Goal: Book appointment/travel/reservation

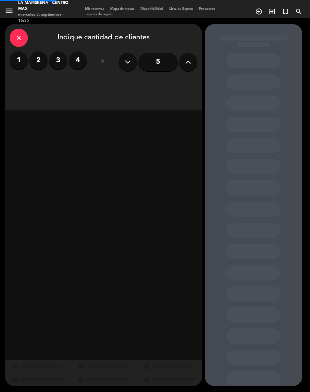
scroll to position [9, 0]
click at [81, 51] on label "4" at bounding box center [78, 60] width 18 height 18
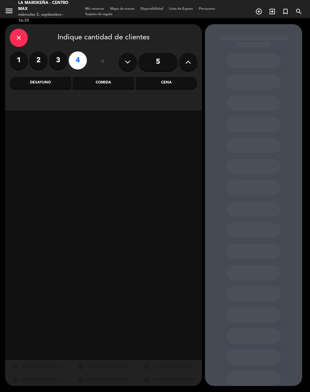
click at [110, 78] on div "Comida" at bounding box center [103, 83] width 61 height 12
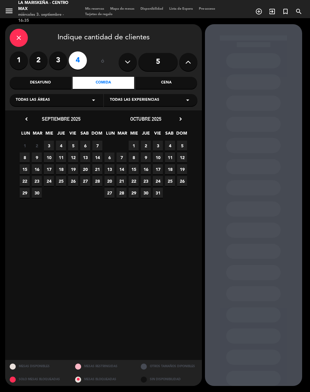
click at [51, 141] on span "3" at bounding box center [49, 146] width 10 height 10
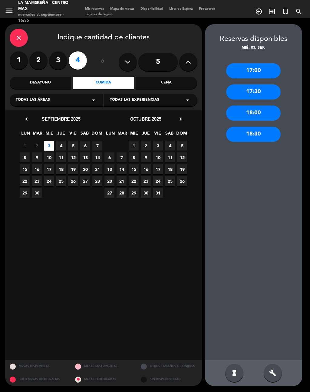
click at [266, 64] on div "17:00" at bounding box center [253, 70] width 55 height 15
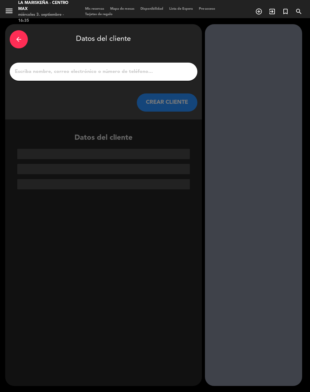
click at [170, 68] on input "1" at bounding box center [103, 72] width 179 height 8
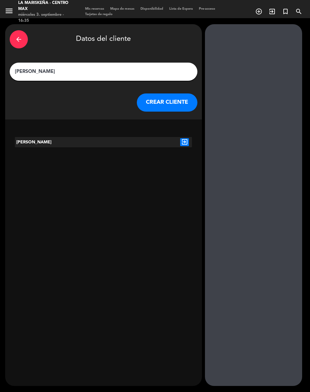
type input "[PERSON_NAME]"
click at [221, 251] on div at bounding box center [253, 205] width 97 height 362
click at [188, 137] on div "exit_to_app" at bounding box center [184, 142] width 15 height 10
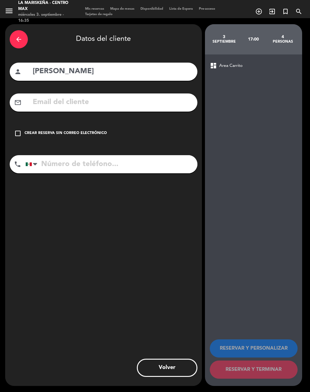
click at [22, 126] on div "check_box_outline_blank Crear reserva sin correo electrónico" at bounding box center [104, 133] width 188 height 18
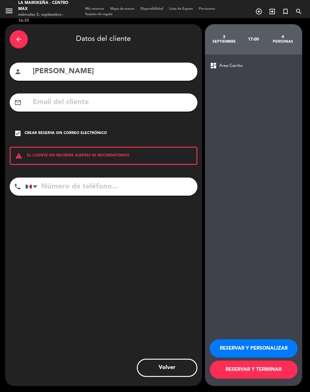
click at [110, 65] on input "[PERSON_NAME]" at bounding box center [112, 71] width 161 height 12
click at [64, 65] on input "[PERSON_NAME]" at bounding box center [112, 71] width 161 height 12
type input "[PERSON_NAME]"
click at [52, 178] on input "tel" at bounding box center [111, 187] width 172 height 18
type input "4772874542"
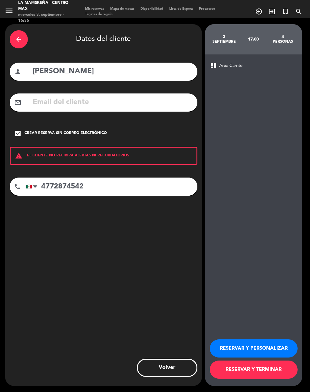
click at [168, 251] on div "arrow_back Datos del cliente person [PERSON_NAME] mail_outline check_box Crear …" at bounding box center [103, 205] width 197 height 362
click at [256, 346] on button "RESERVAR Y PERSONALIZAR" at bounding box center [254, 349] width 88 height 18
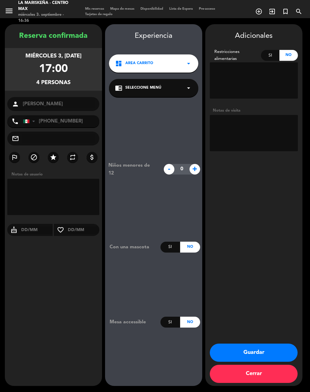
click at [64, 180] on textarea at bounding box center [53, 197] width 92 height 36
type textarea "Cumpleaños"
click at [243, 247] on div "Adicionales Restricciones alimentarias Si No Notas de visita Guardar Cerrar" at bounding box center [253, 205] width 97 height 362
click at [257, 354] on button "Guardar" at bounding box center [254, 353] width 88 height 18
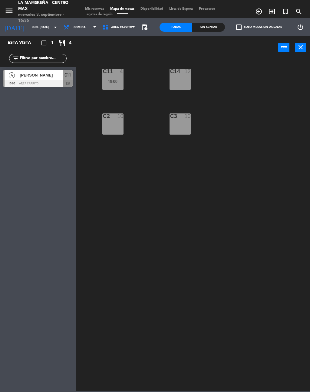
click at [33, 23] on input "lun. [DATE]" at bounding box center [49, 27] width 40 height 9
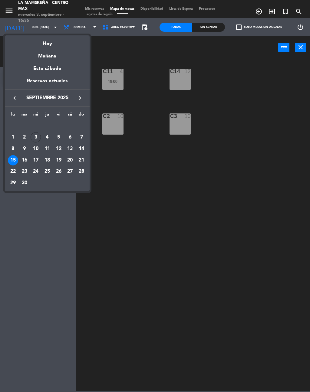
click at [55, 43] on div "Hoy" at bounding box center [47, 41] width 85 height 12
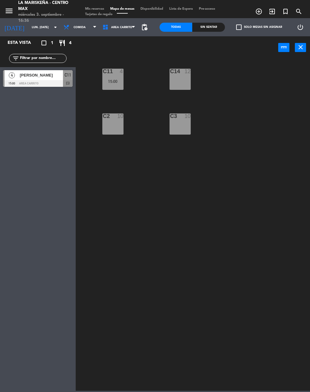
type input "mié. [DATE]"
